Goal: Information Seeking & Learning: Learn about a topic

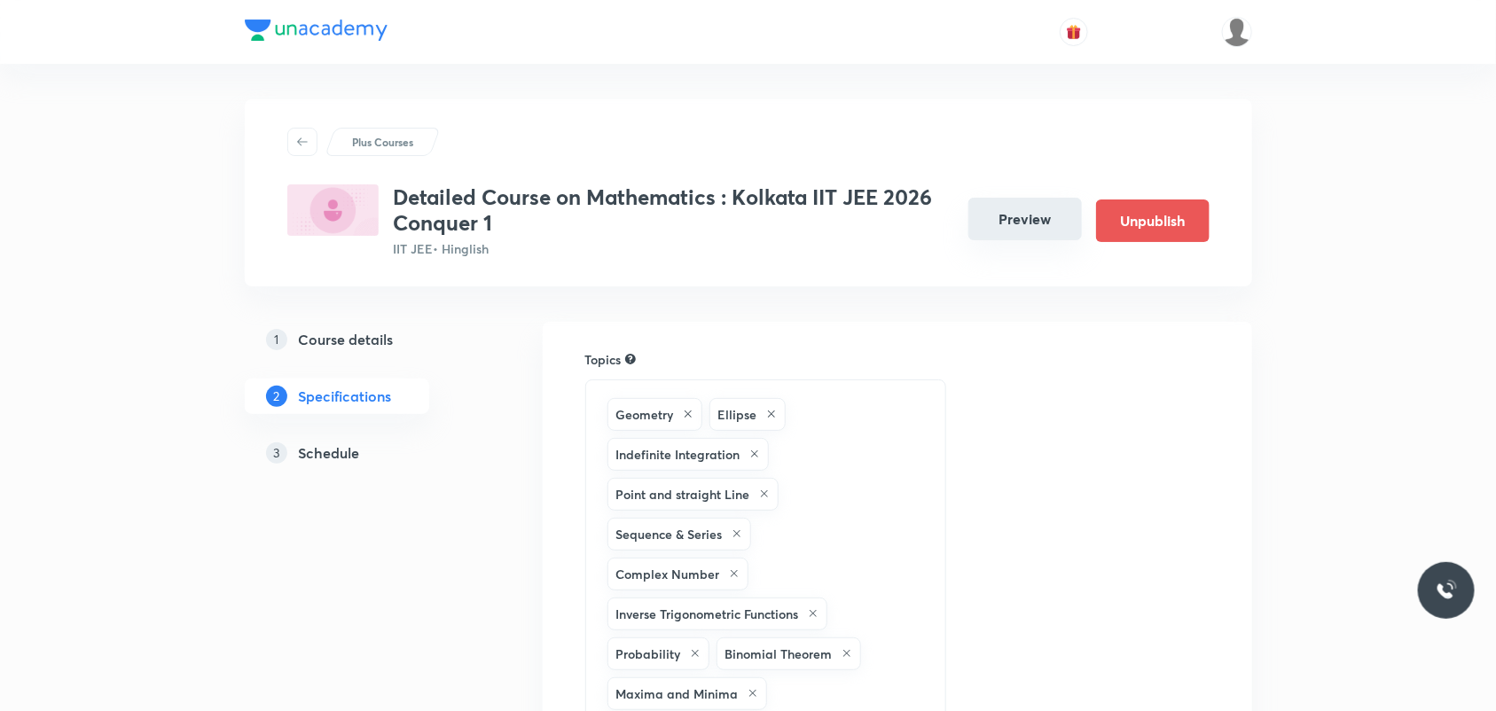
click at [1043, 224] on button "Preview" at bounding box center [1024, 219] width 113 height 43
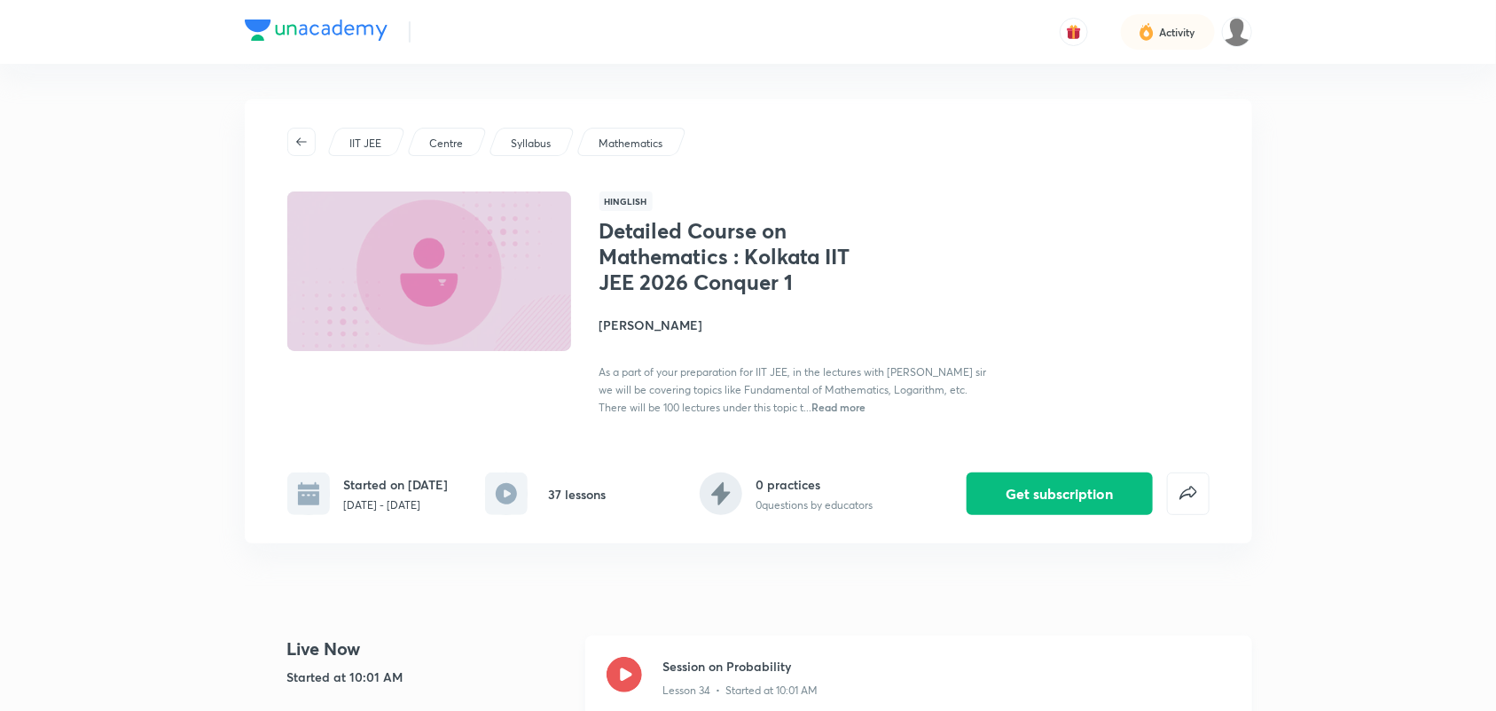
click at [631, 542] on icon at bounding box center [623, 674] width 35 height 35
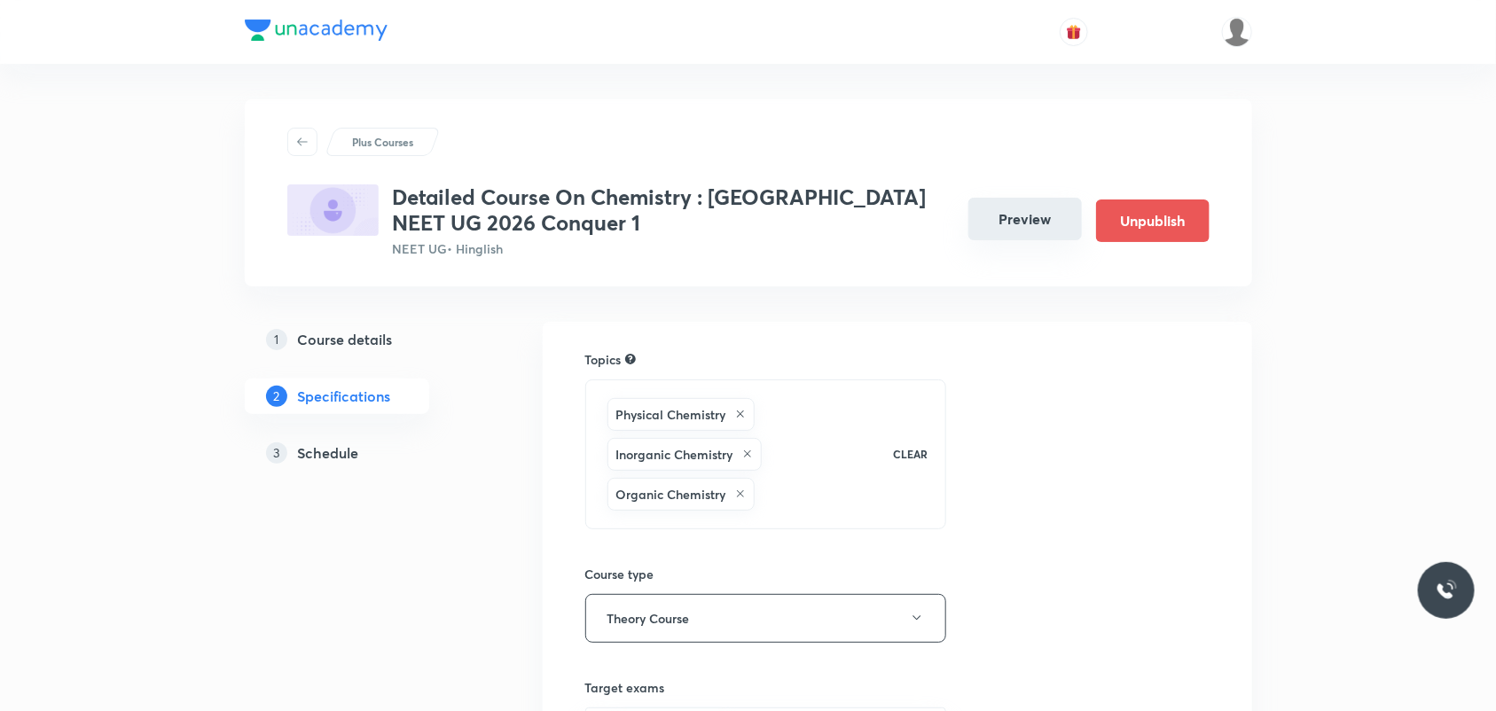
click at [1044, 240] on div "Preview Unpublish" at bounding box center [1081, 220] width 255 height 43
click at [1071, 215] on button "Preview" at bounding box center [1024, 219] width 113 height 43
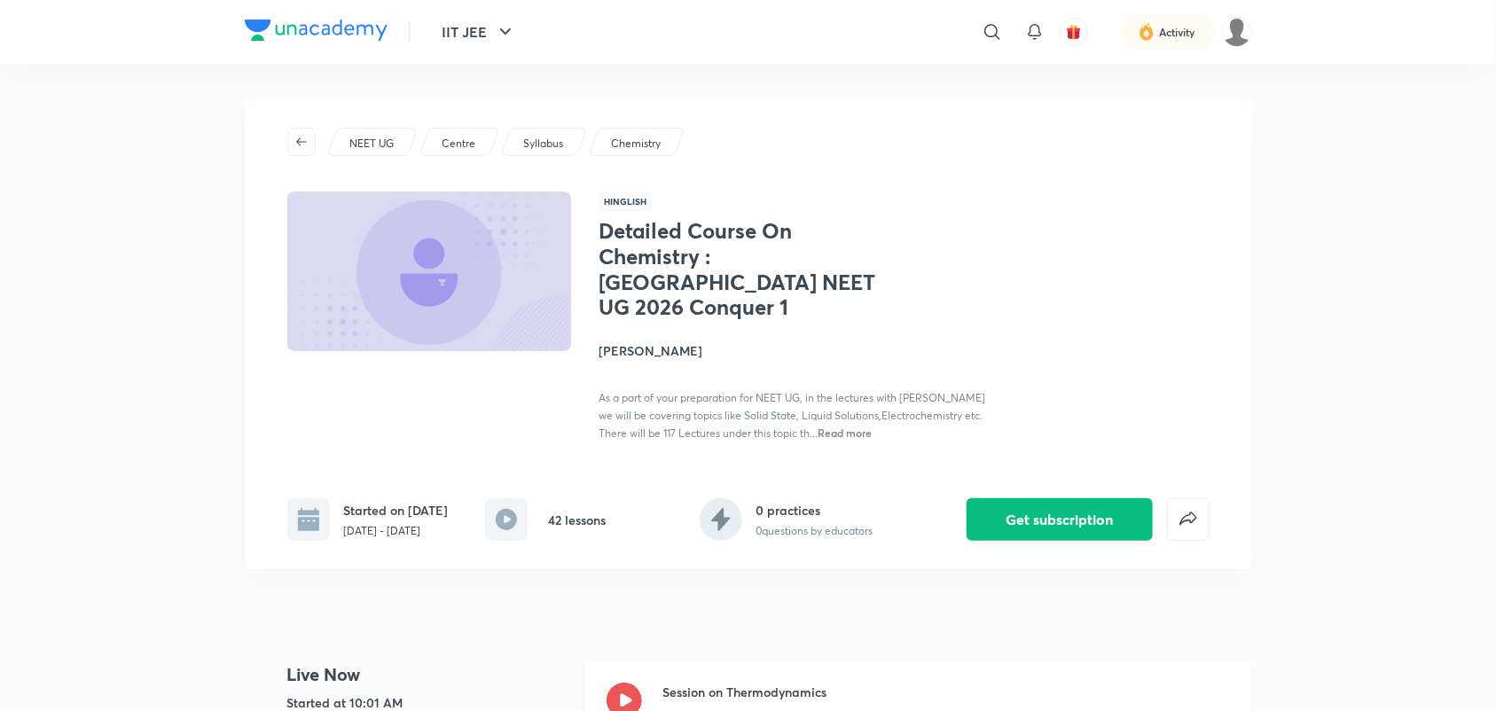
click at [626, 683] on icon at bounding box center [623, 700] width 35 height 35
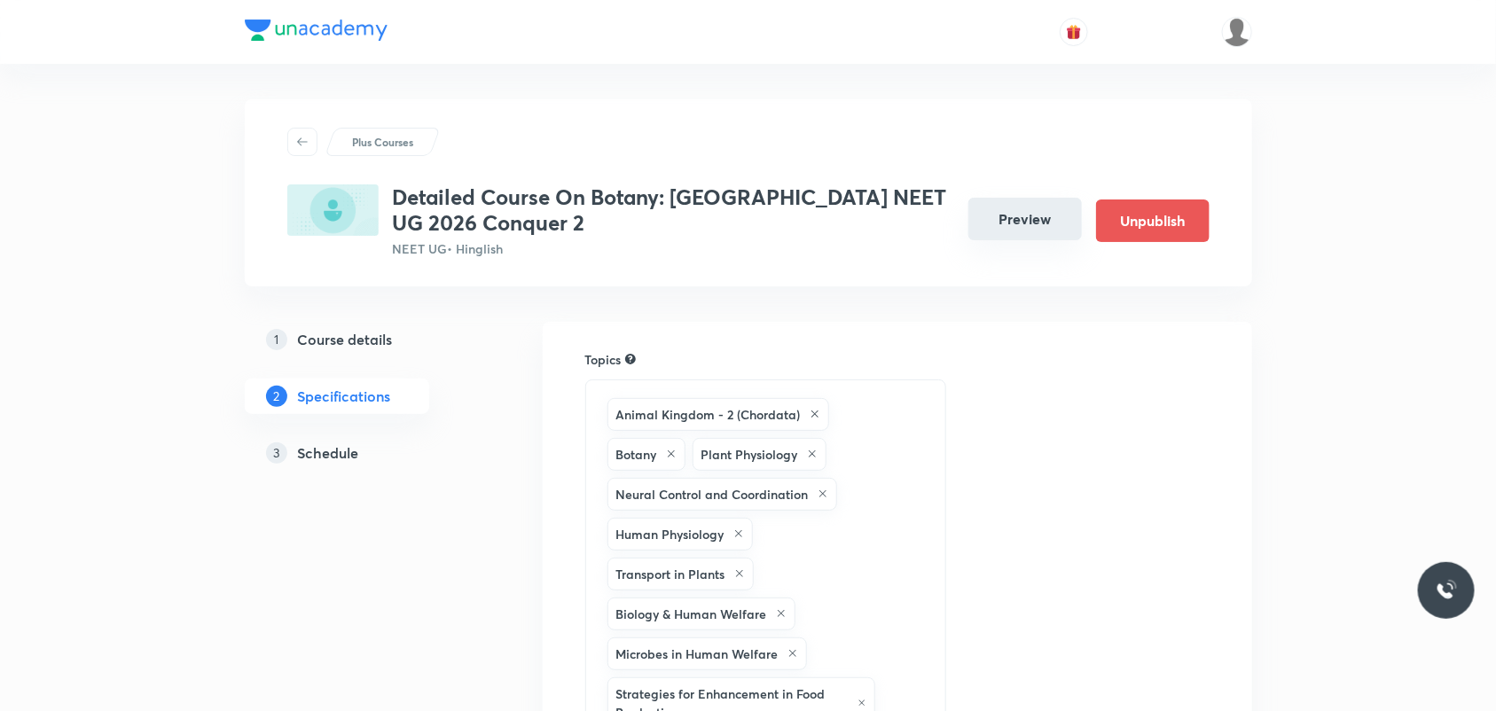
click at [1069, 214] on button "Preview" at bounding box center [1024, 219] width 113 height 43
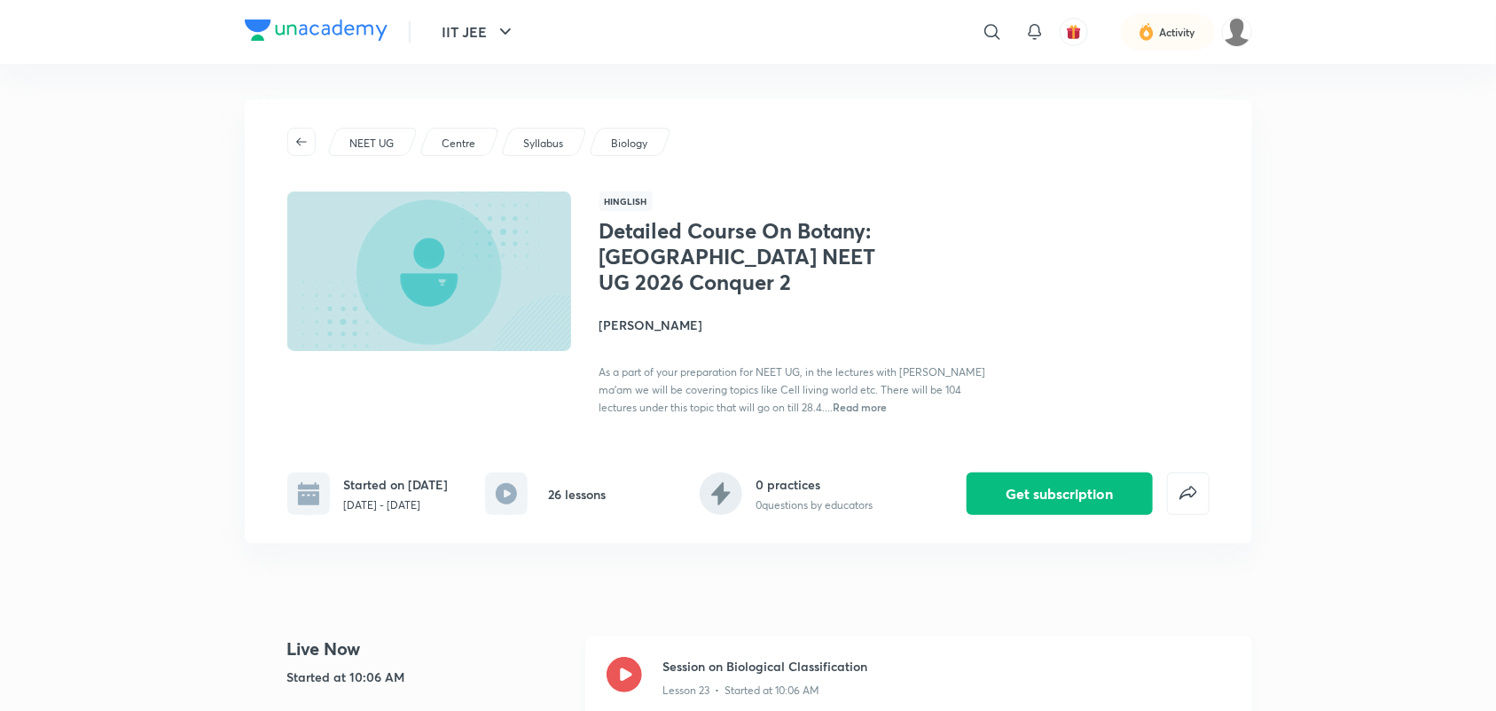
click at [626, 670] on icon at bounding box center [623, 674] width 35 height 35
